Goal: Use online tool/utility: Utilize a website feature to perform a specific function

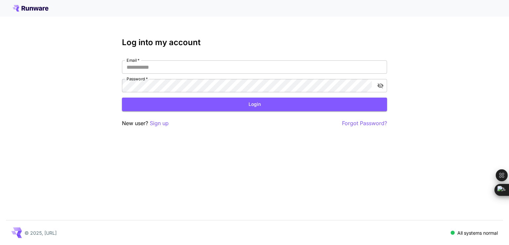
type input "**********"
click at [231, 109] on button "Login" at bounding box center [254, 104] width 265 height 14
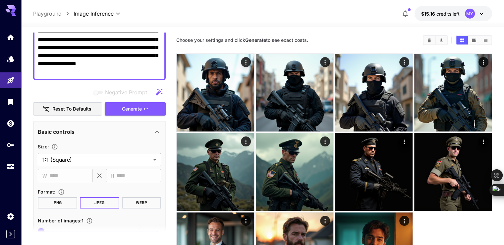
scroll to position [99, 0]
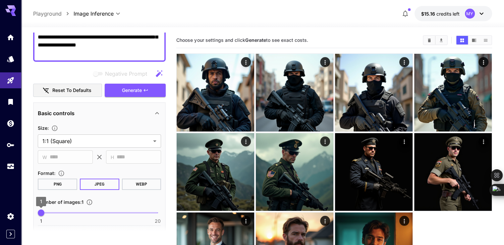
type textarea "**********"
type input "*"
click at [45, 213] on span "2" at bounding box center [47, 212] width 7 height 7
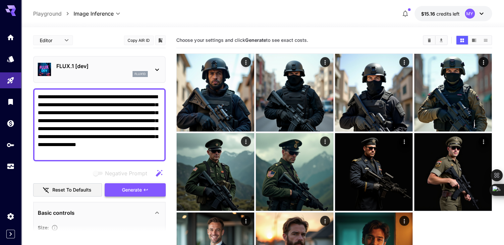
click at [152, 189] on button "Generate" at bounding box center [135, 190] width 61 height 14
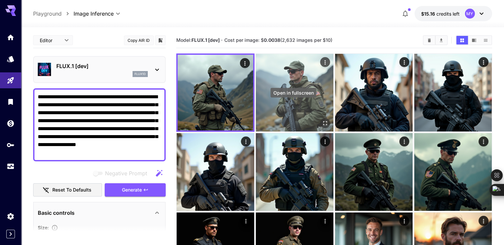
click at [323, 121] on icon "Open in fullscreen" at bounding box center [325, 123] width 4 height 4
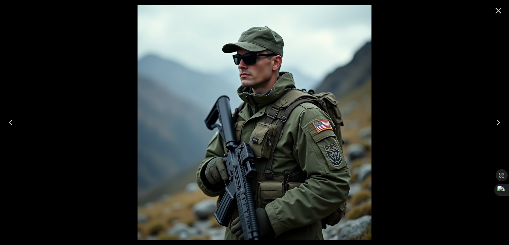
click at [409, 73] on div at bounding box center [254, 122] width 509 height 245
click at [505, 22] on div at bounding box center [254, 122] width 509 height 245
click at [489, 15] on div at bounding box center [498, 10] width 21 height 21
click at [500, 11] on icon "Close" at bounding box center [498, 10] width 11 height 11
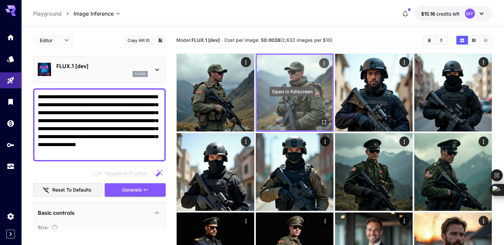
click at [322, 120] on icon "Open in fullscreen" at bounding box center [324, 122] width 4 height 4
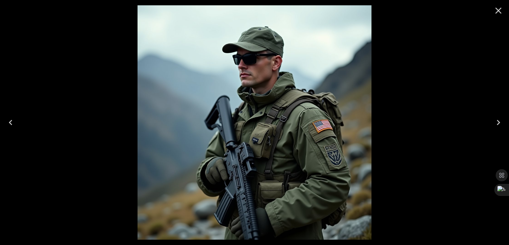
click at [499, 11] on icon "Close" at bounding box center [498, 10] width 11 height 11
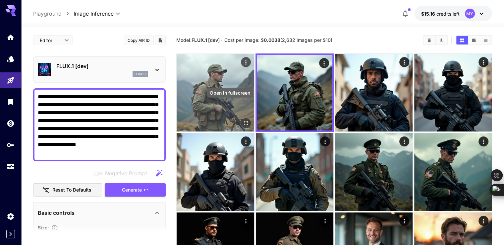
click at [241, 118] on button "Open in fullscreen" at bounding box center [246, 123] width 10 height 10
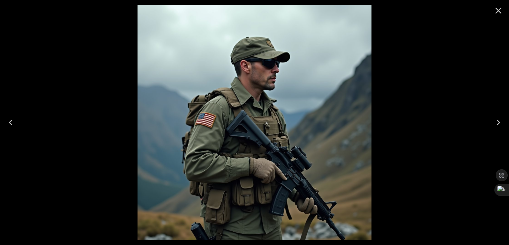
click at [497, 12] on icon "Close" at bounding box center [498, 11] width 6 height 6
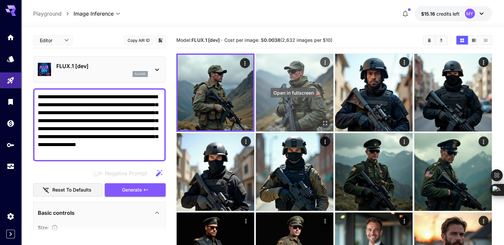
click at [322, 120] on icon "Open in fullscreen" at bounding box center [325, 123] width 7 height 7
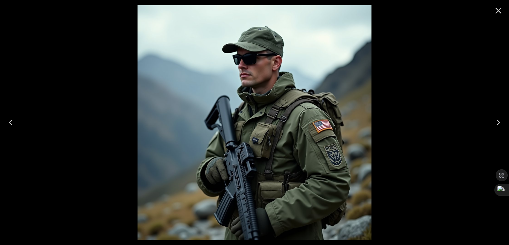
click at [496, 13] on icon "Close" at bounding box center [498, 11] width 6 height 6
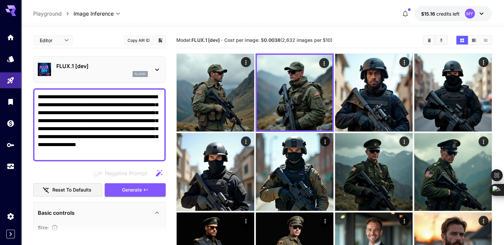
click at [93, 108] on textarea "**********" at bounding box center [99, 125] width 123 height 64
paste textarea "**********"
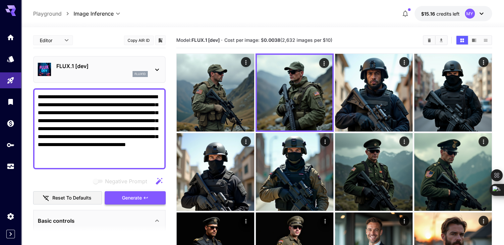
type textarea "**********"
click at [146, 196] on icon "button" at bounding box center [145, 197] width 5 height 5
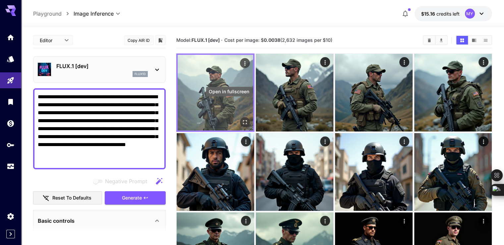
click at [240, 117] on button "Open in fullscreen" at bounding box center [245, 122] width 10 height 10
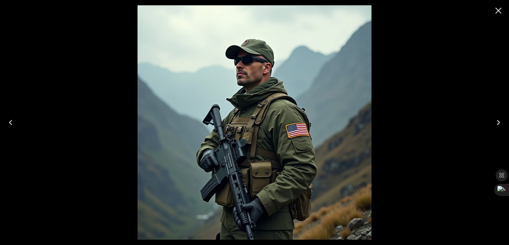
click at [498, 8] on icon "Close" at bounding box center [498, 10] width 11 height 11
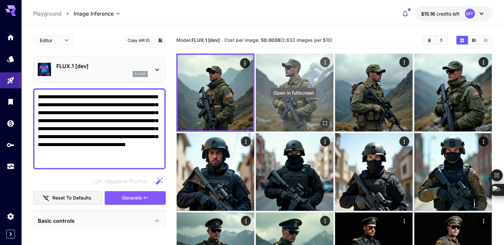
click at [322, 120] on icon "Open in fullscreen" at bounding box center [325, 123] width 7 height 7
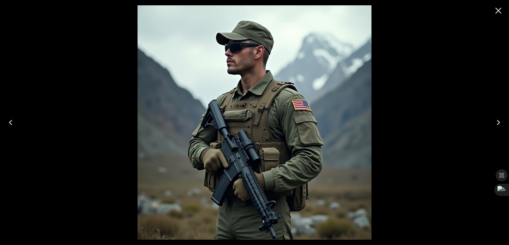
click at [495, 14] on icon "Close" at bounding box center [498, 10] width 11 height 11
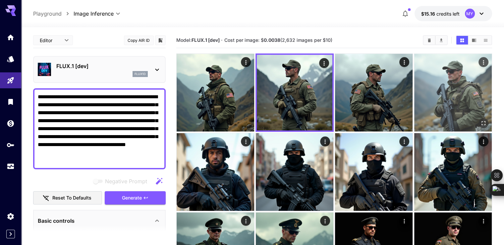
click at [414, 86] on img at bounding box center [453, 93] width 78 height 78
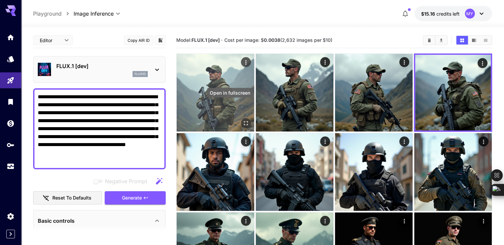
click at [243, 120] on icon "Open in fullscreen" at bounding box center [246, 123] width 7 height 7
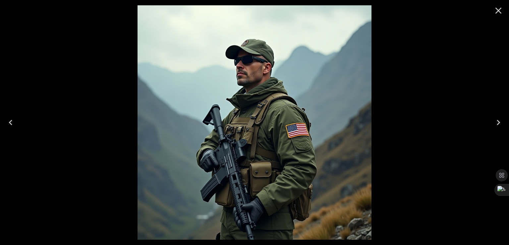
click at [497, 11] on icon "Close" at bounding box center [498, 10] width 11 height 11
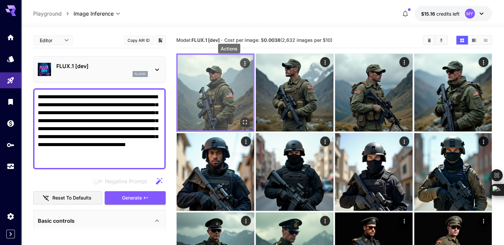
click at [242, 61] on icon "Actions" at bounding box center [245, 63] width 7 height 7
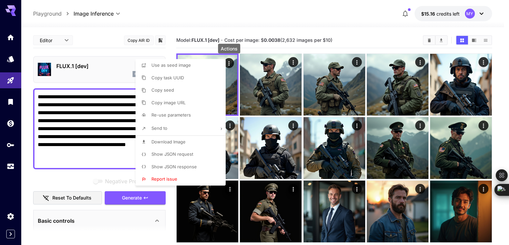
click at [164, 140] on span "Download Image" at bounding box center [168, 141] width 34 height 5
